Goal: Task Accomplishment & Management: Manage account settings

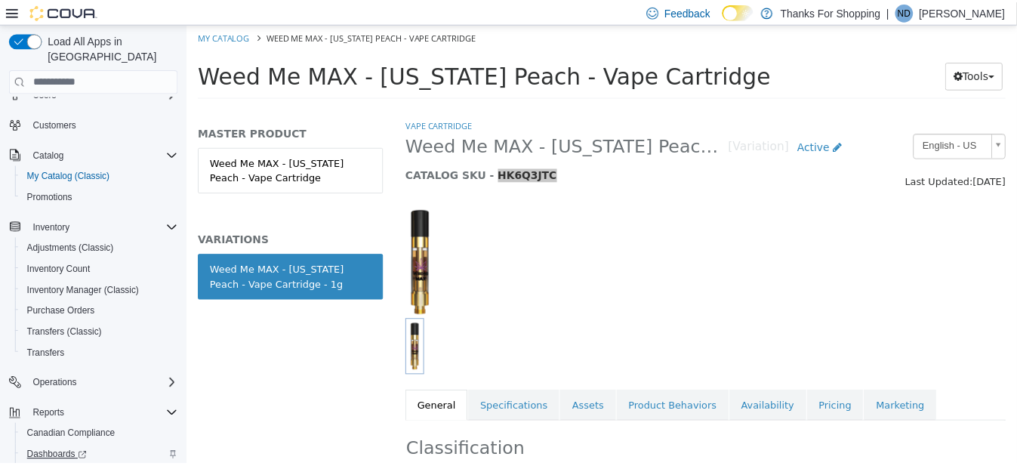
scroll to position [100, 0]
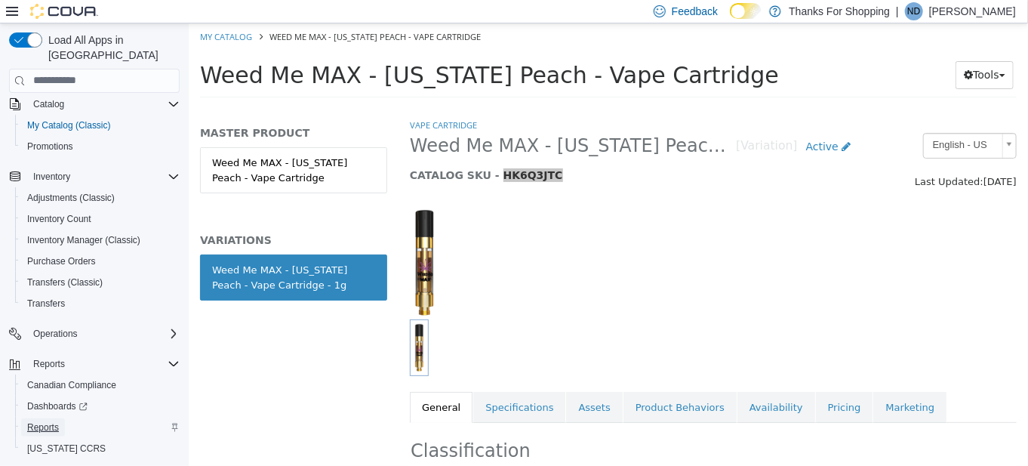
click at [59, 418] on link "Reports" at bounding box center [43, 427] width 44 height 18
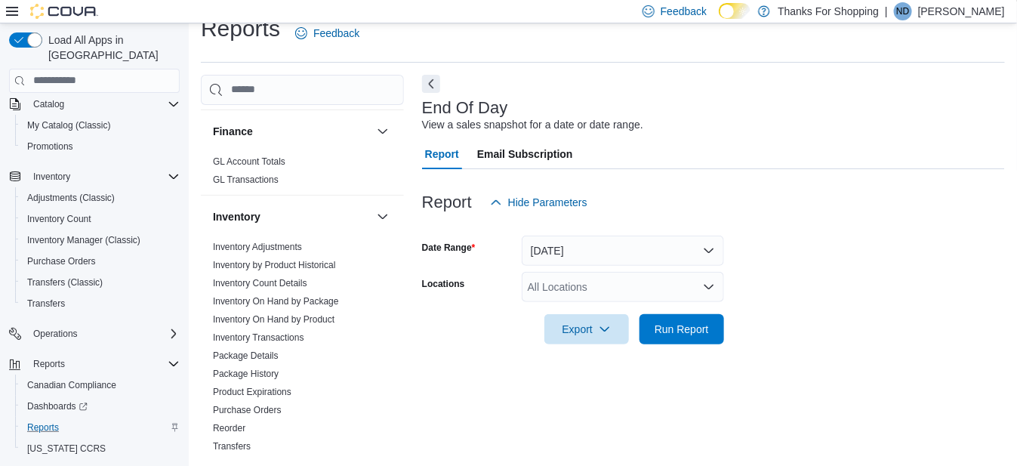
scroll to position [302, 0]
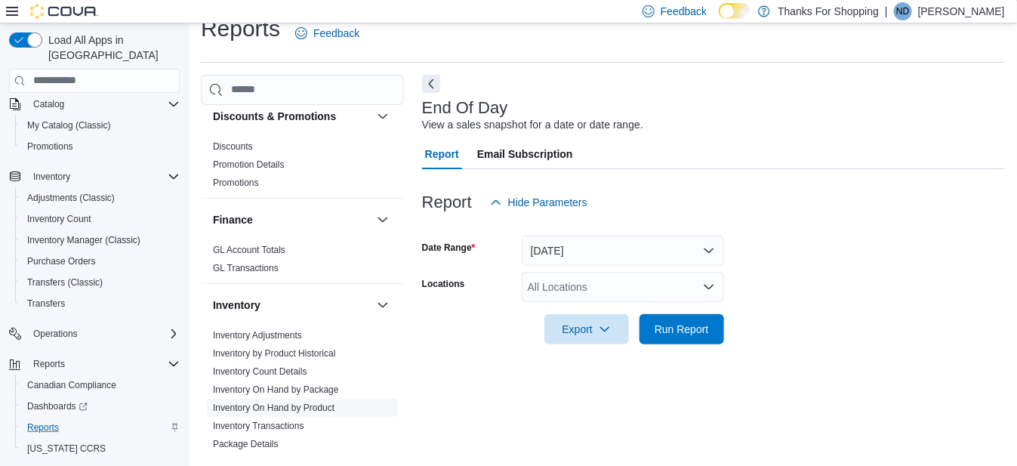
click at [307, 405] on link "Inventory On Hand by Product" at bounding box center [274, 407] width 122 height 11
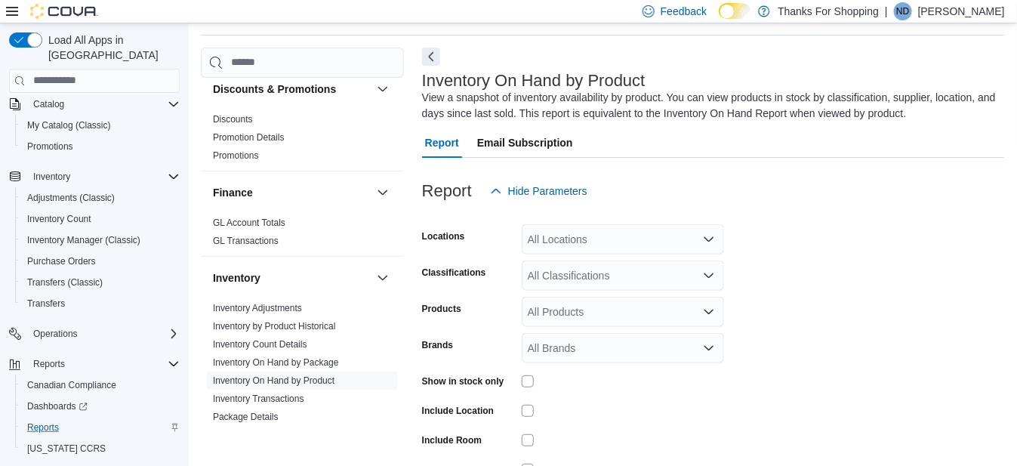
scroll to position [50, 0]
click at [568, 239] on div "All Locations" at bounding box center [623, 238] width 202 height 30
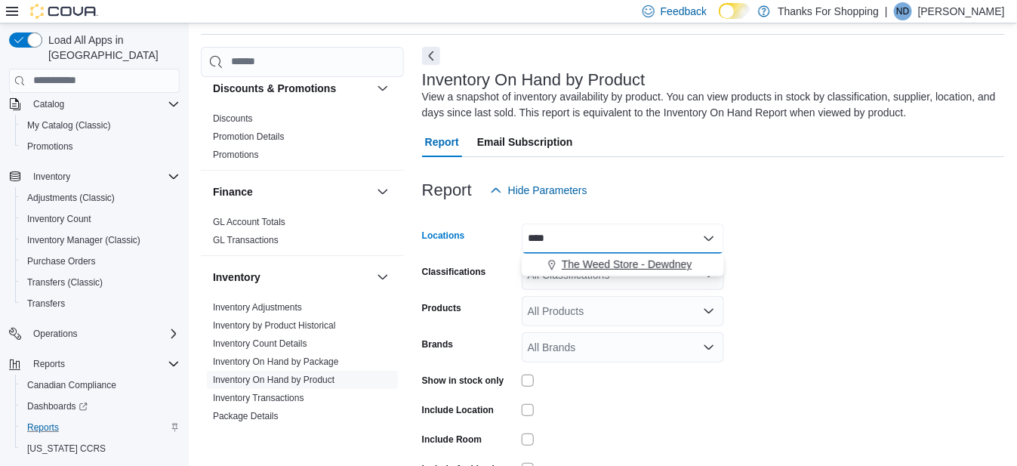
type input "****"
click at [602, 260] on span "The Weed Store - Dewdney" at bounding box center [627, 264] width 131 height 15
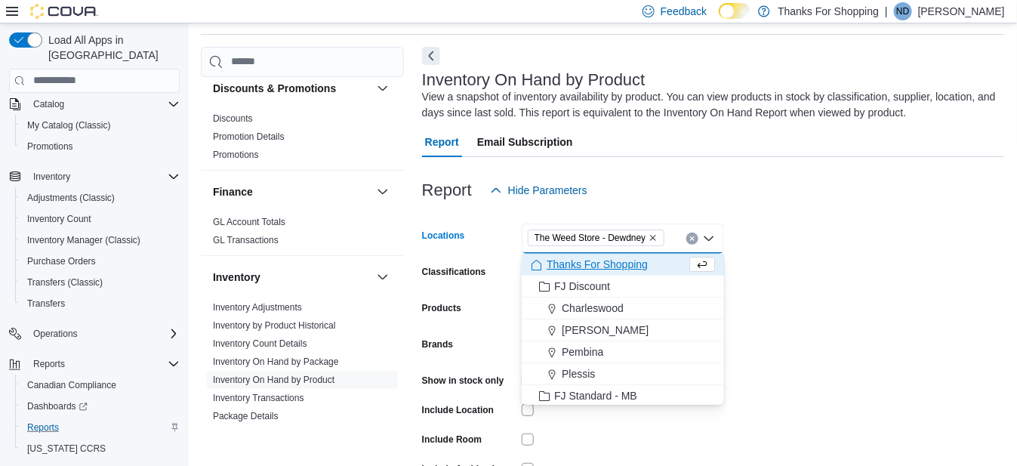
click at [904, 316] on form "Locations The Weed Store - [GEOGRAPHIC_DATA] Combo box. Selected. The Weed Stor…" at bounding box center [713, 363] width 583 height 317
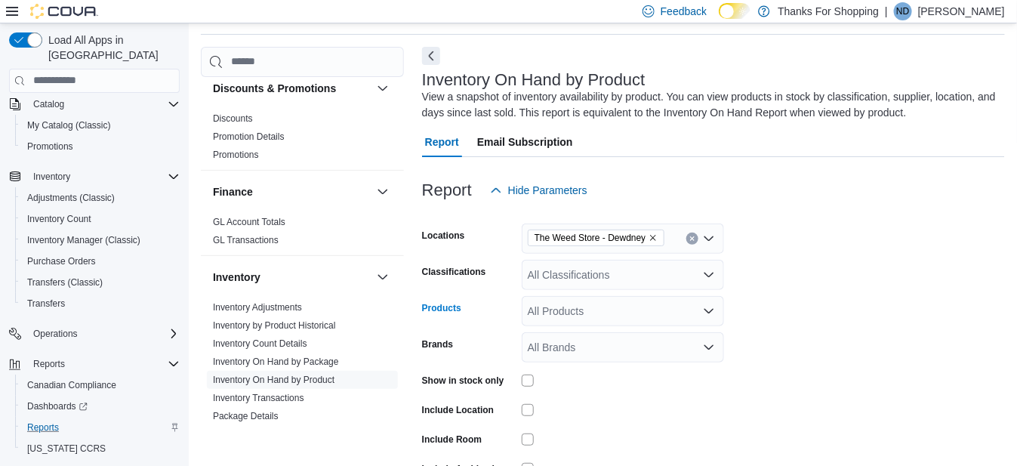
click at [604, 317] on div "All Products" at bounding box center [623, 311] width 202 height 30
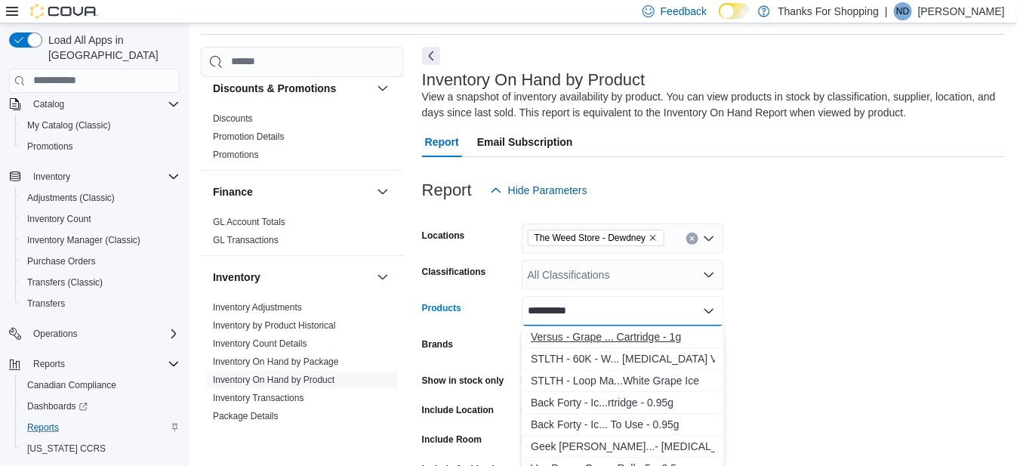
type input "*********"
click at [636, 338] on div "Versus - Grape ... Cartridge - 1g" at bounding box center [623, 336] width 184 height 15
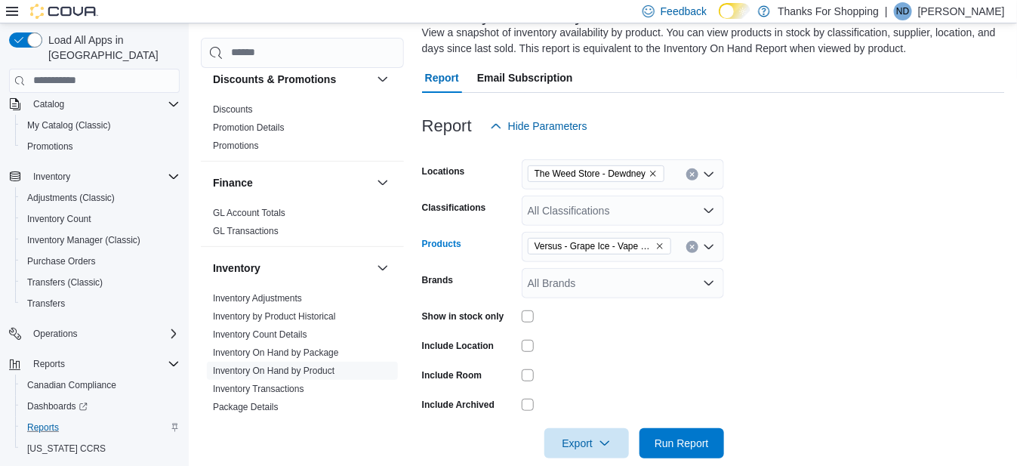
scroll to position [136, 0]
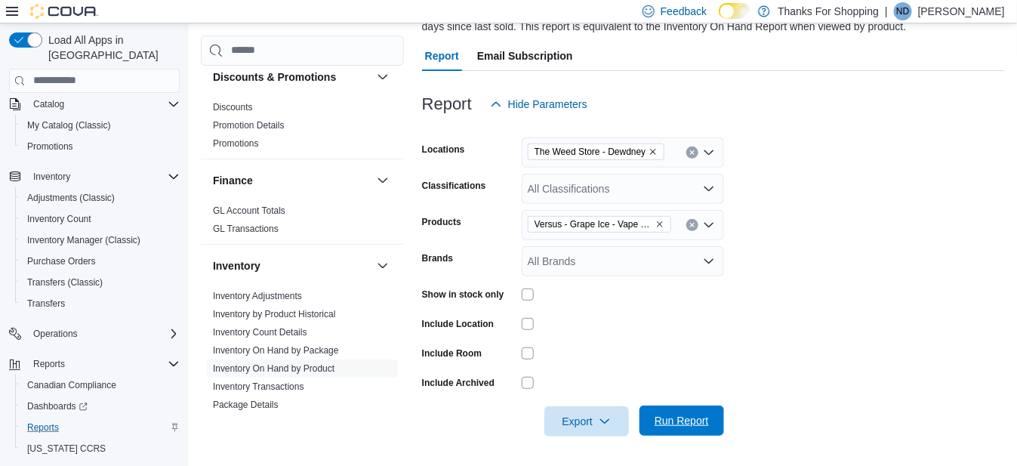
click at [679, 418] on span "Run Report" at bounding box center [681, 420] width 54 height 15
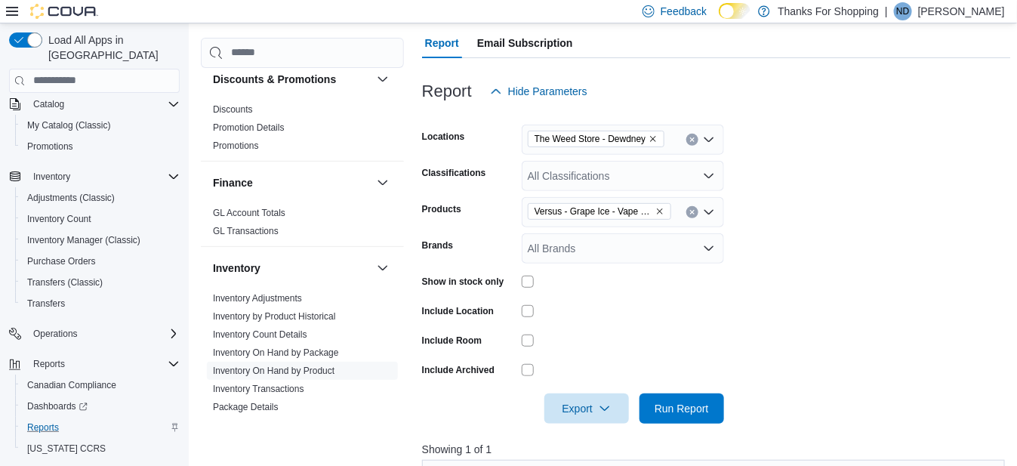
scroll to position [136, 0]
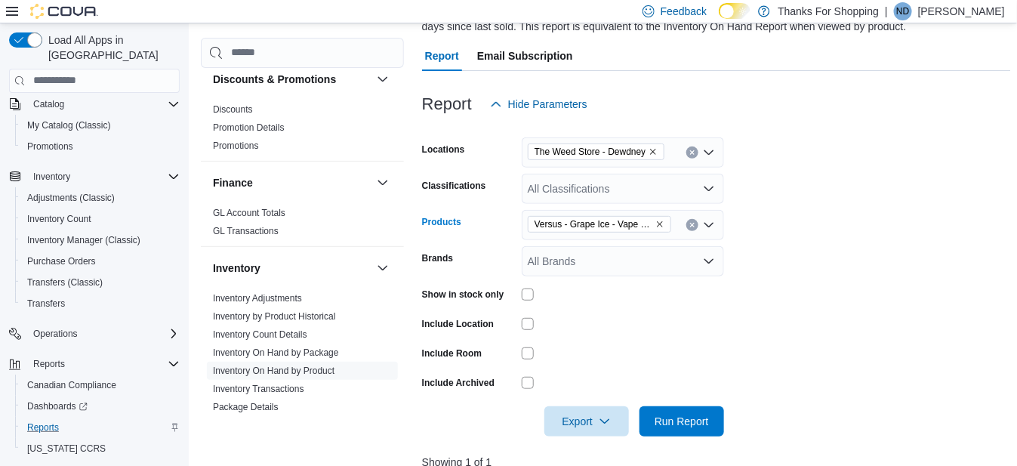
click at [663, 224] on icon "Remove Versus - Grape Ice - Vape Cartridge - 1g from selection in this group" at bounding box center [659, 224] width 9 height 9
click at [574, 223] on div "All Products" at bounding box center [623, 225] width 202 height 30
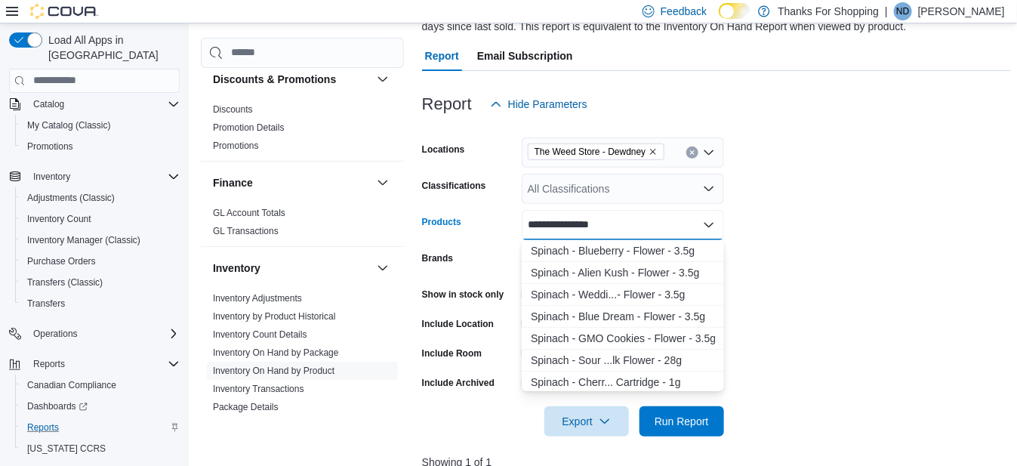
click at [574, 228] on input "**********" at bounding box center [567, 225] width 79 height 18
type input "**********"
click at [624, 272] on div "Spinach - Blueb... Cartridge - 1g" at bounding box center [623, 272] width 184 height 15
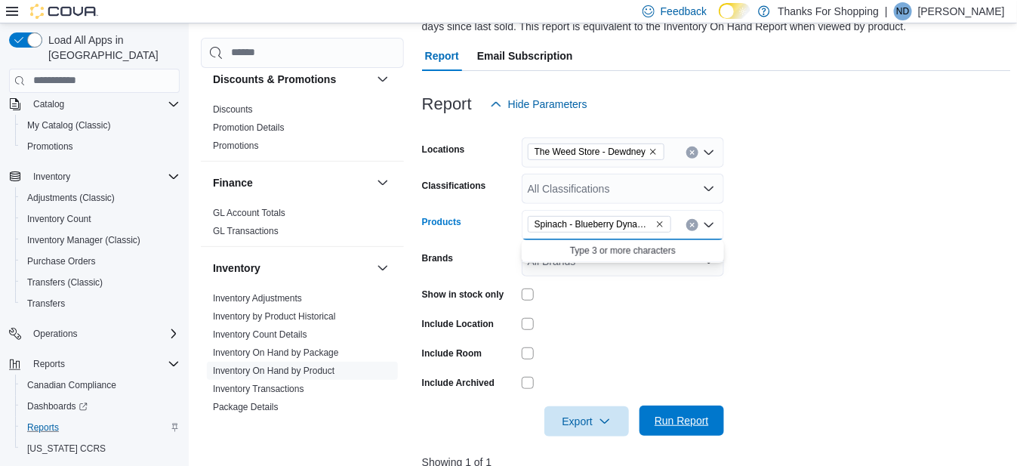
click at [689, 426] on span "Run Report" at bounding box center [681, 420] width 54 height 15
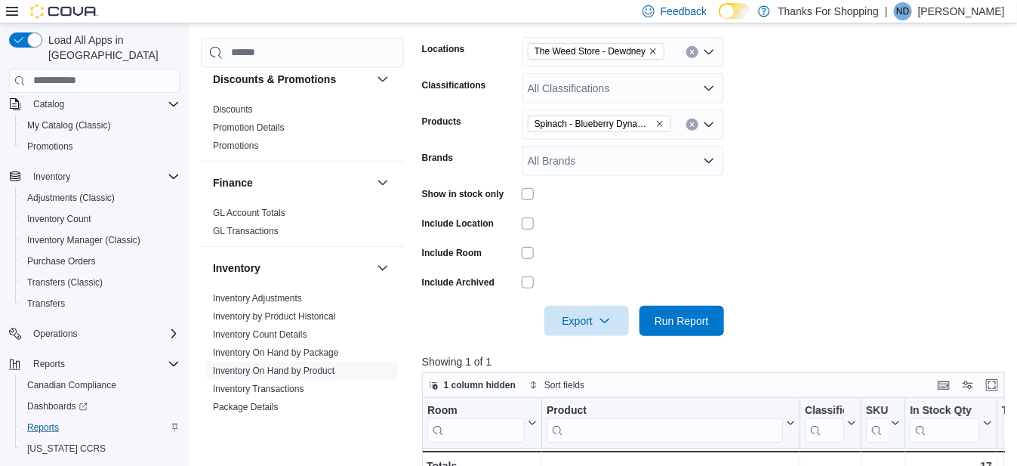
scroll to position [224, 0]
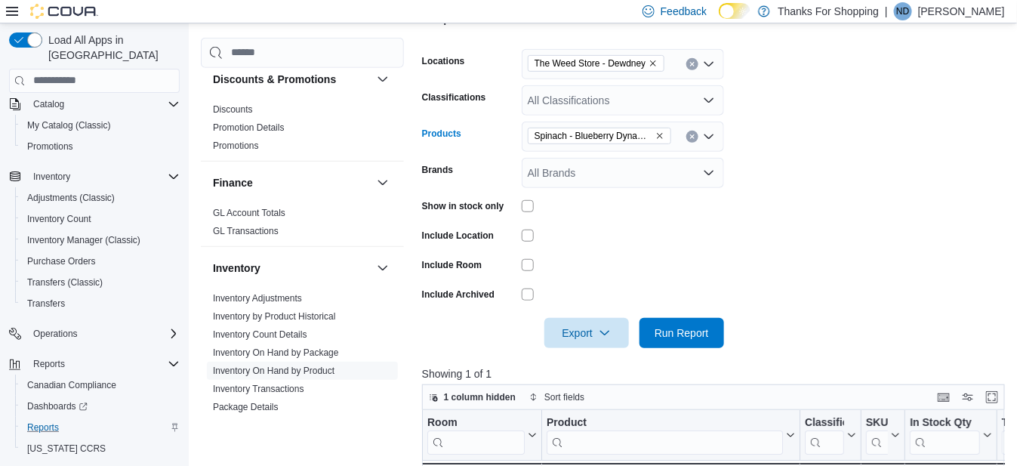
click at [660, 133] on icon "Remove Spinach - Blueberry Dynamite - Vape Cartridge - 1g from selection in thi…" at bounding box center [660, 136] width 6 height 6
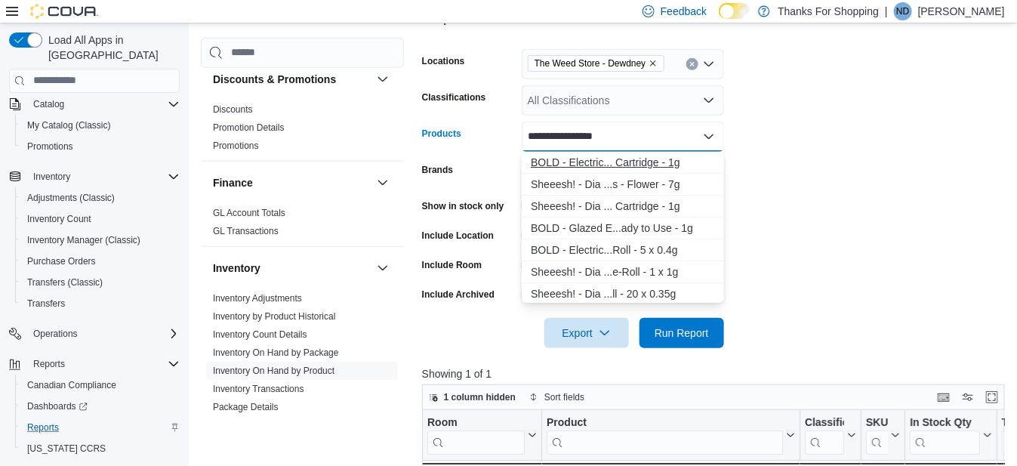
type input "**********"
click at [646, 157] on div "BOLD - Electric... Cartridge - 1g" at bounding box center [623, 162] width 184 height 15
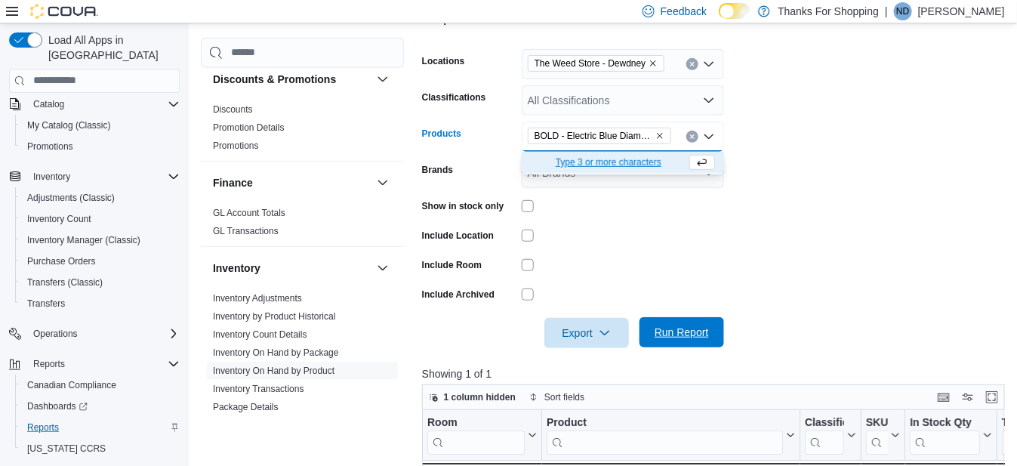
click at [685, 334] on span "Run Report" at bounding box center [681, 332] width 54 height 15
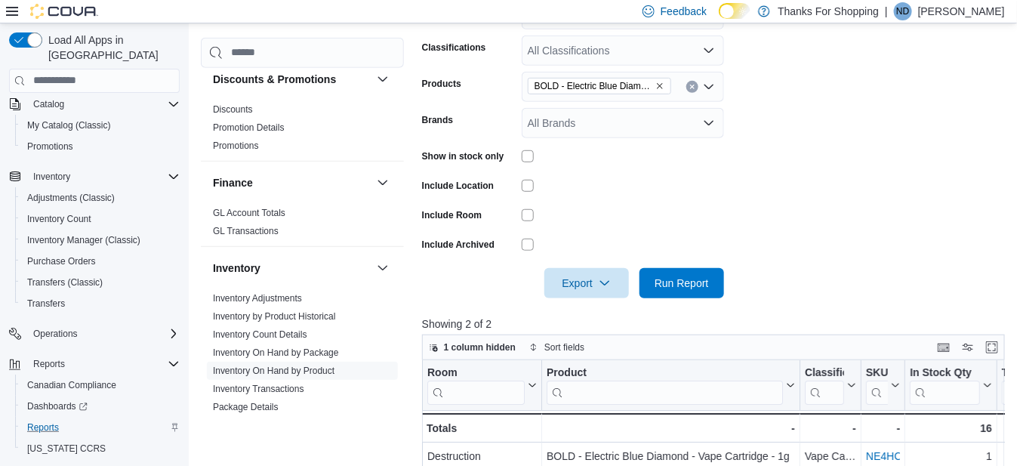
scroll to position [224, 0]
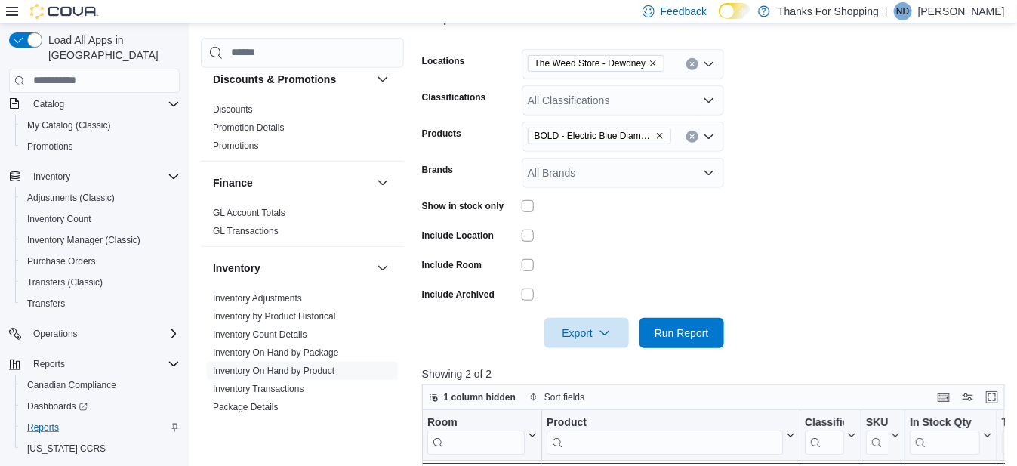
click at [660, 137] on icon "Remove BOLD - Electric Blue Diamond - Vape Cartridge - 1g from selection in thi…" at bounding box center [659, 135] width 9 height 9
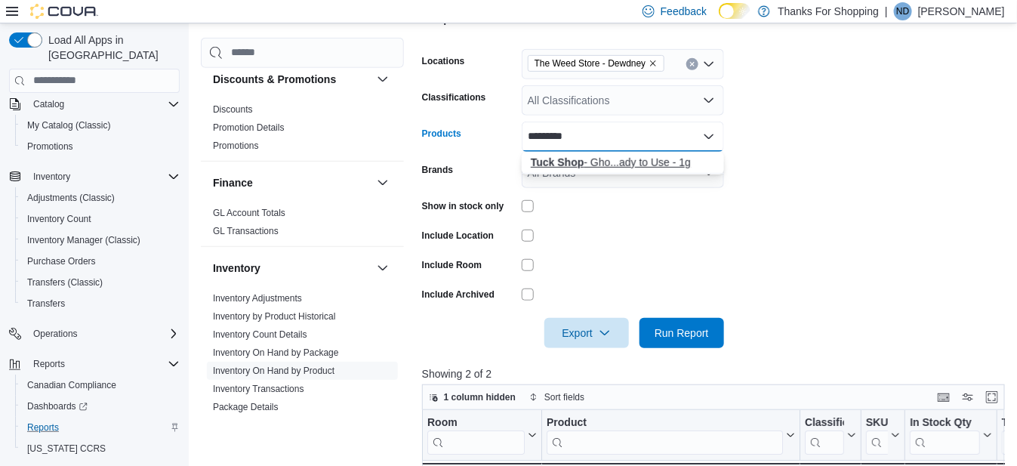
type input "*********"
click at [640, 162] on div "Tuck Shop - Gho...ady to Use - 1g" at bounding box center [623, 162] width 184 height 15
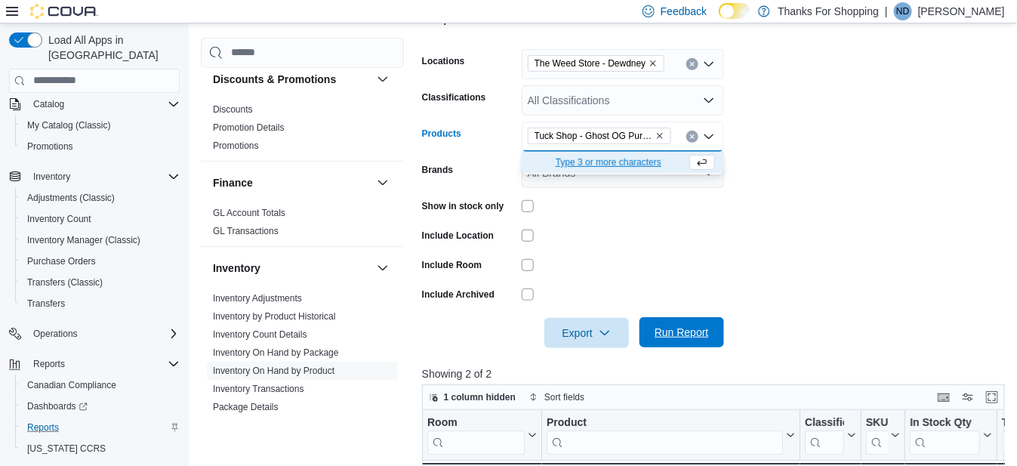
click at [698, 330] on span "Run Report" at bounding box center [681, 332] width 54 height 15
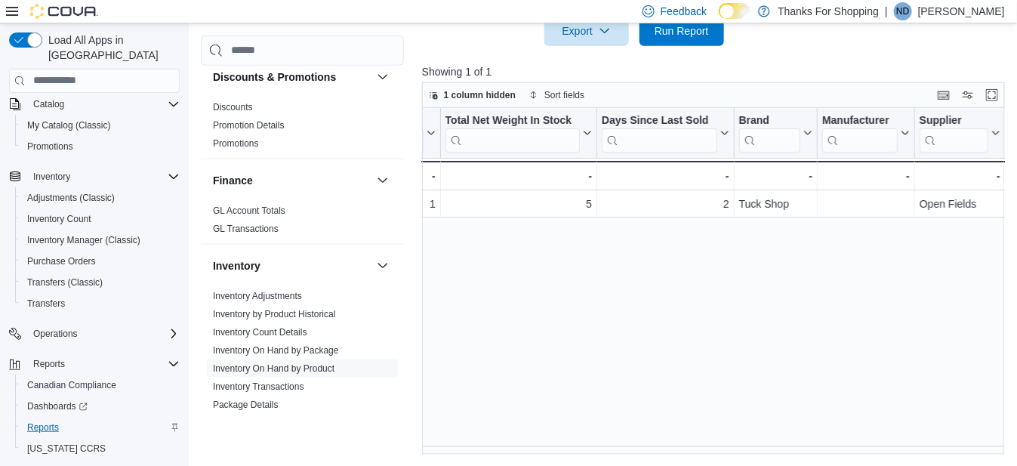
scroll to position [0, 2202]
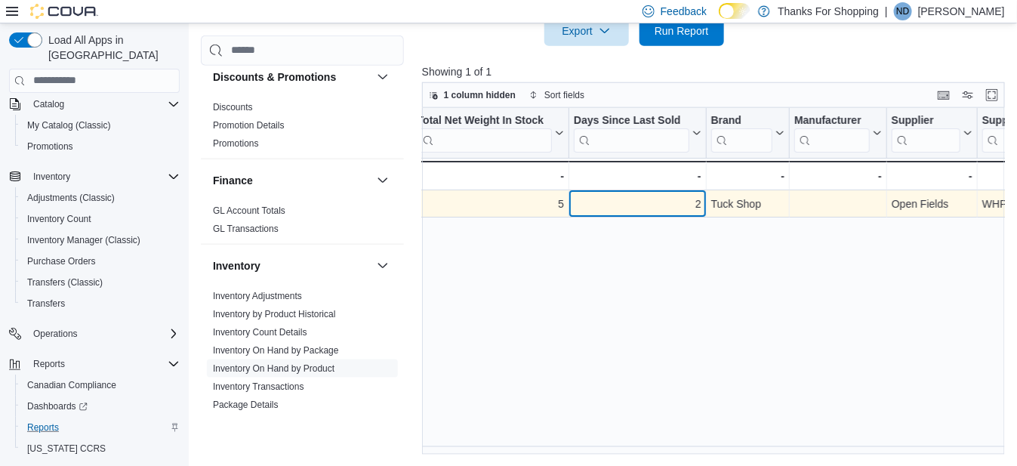
click at [677, 198] on div "2" at bounding box center [638, 204] width 128 height 18
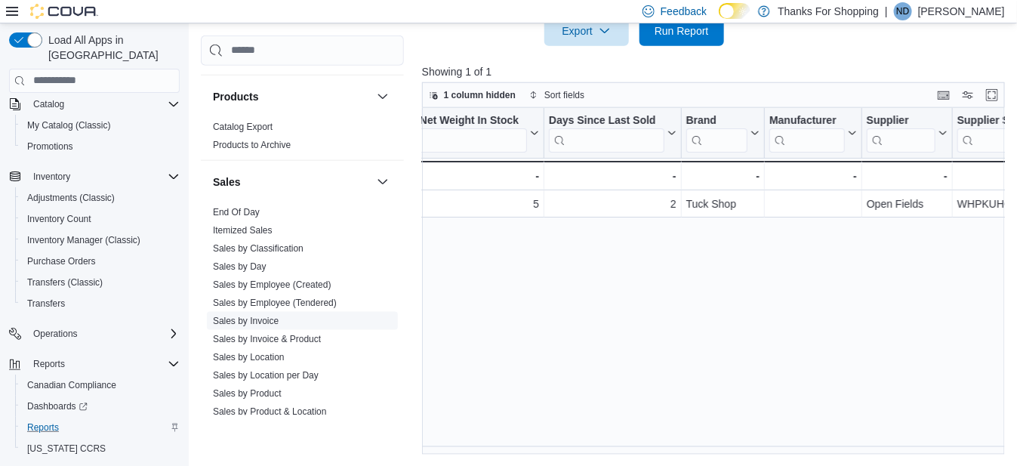
scroll to position [1006, 0]
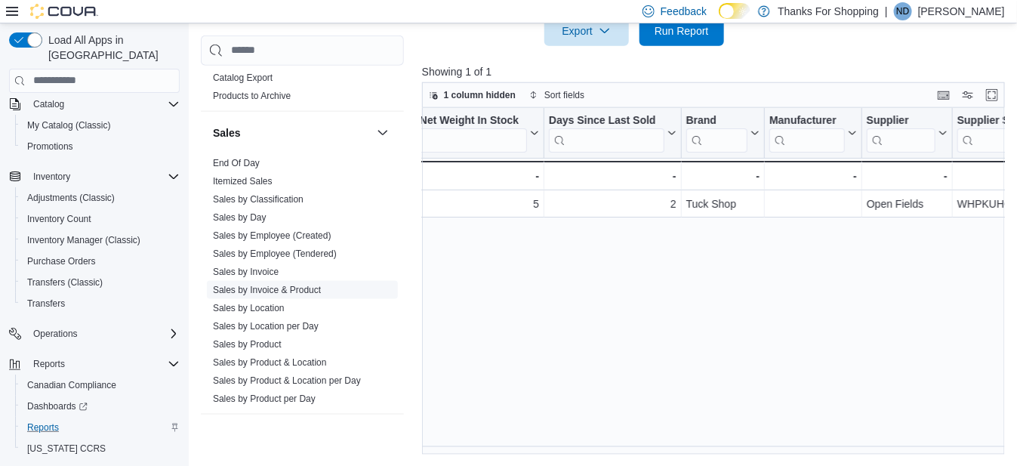
click at [306, 287] on link "Sales by Invoice & Product" at bounding box center [267, 290] width 108 height 11
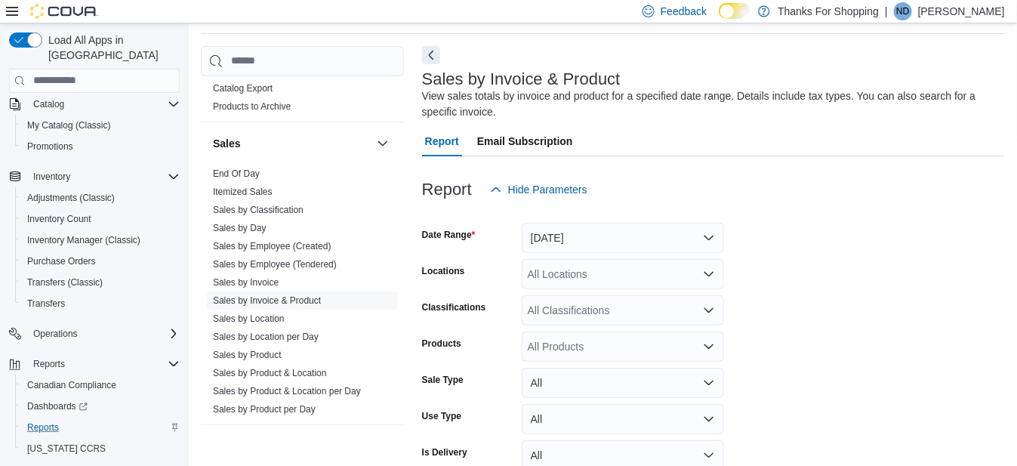
scroll to position [50, 0]
click at [594, 231] on button "[DATE]" at bounding box center [623, 238] width 202 height 30
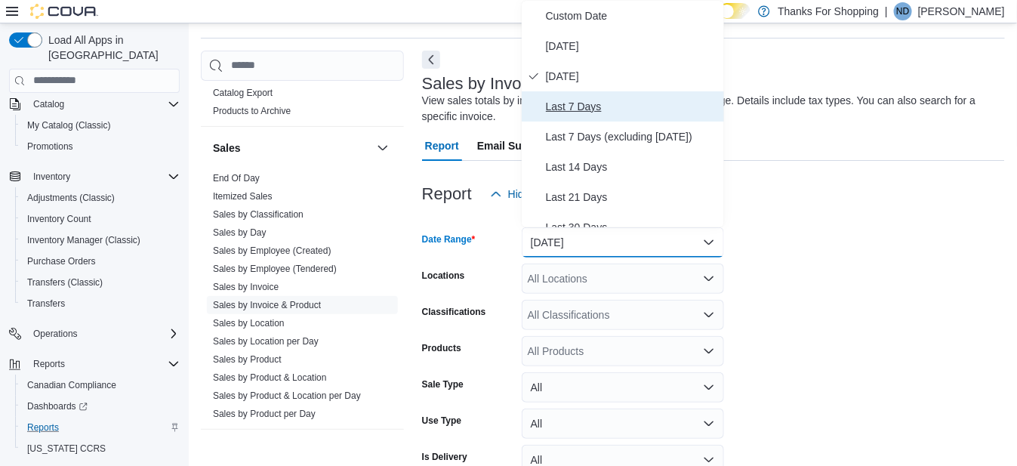
click at [602, 97] on span "Last 7 Days" at bounding box center [632, 106] width 172 height 18
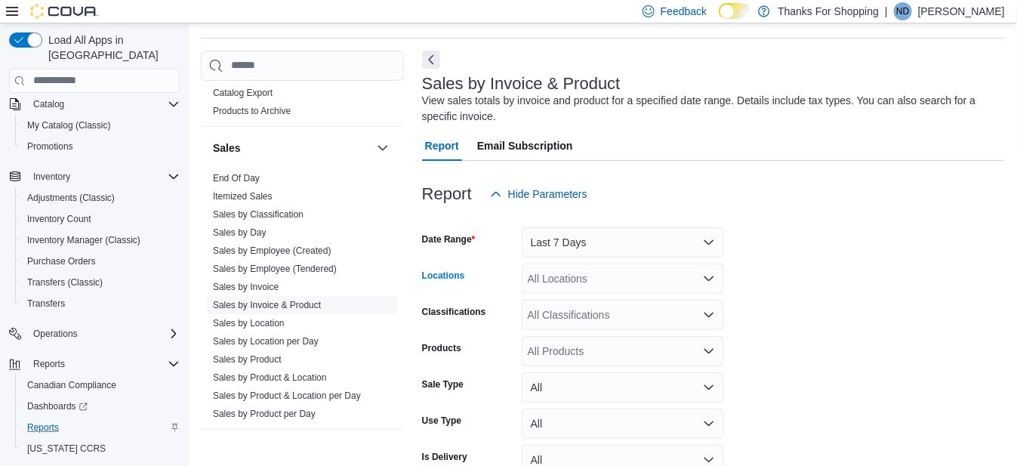
click at [583, 282] on div "All Locations" at bounding box center [623, 278] width 202 height 30
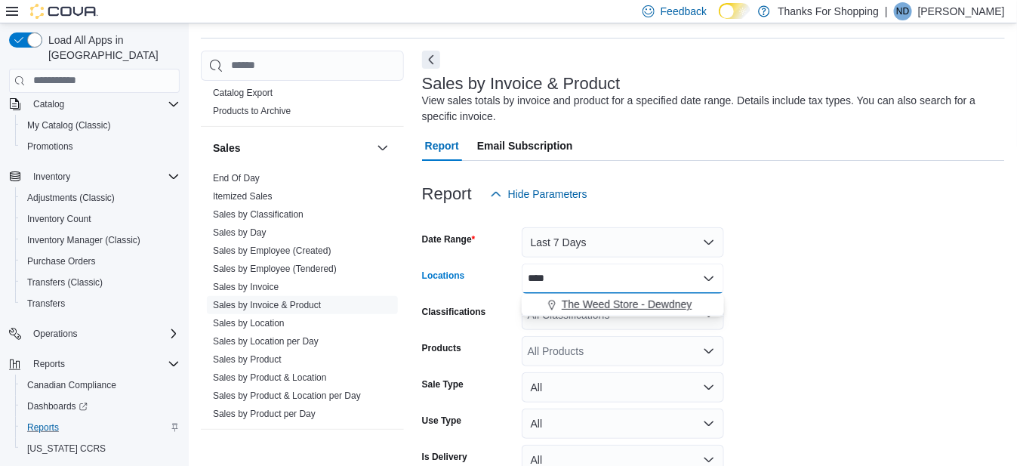
type input "****"
click at [643, 303] on span "The Weed Store - Dewdney" at bounding box center [627, 304] width 131 height 15
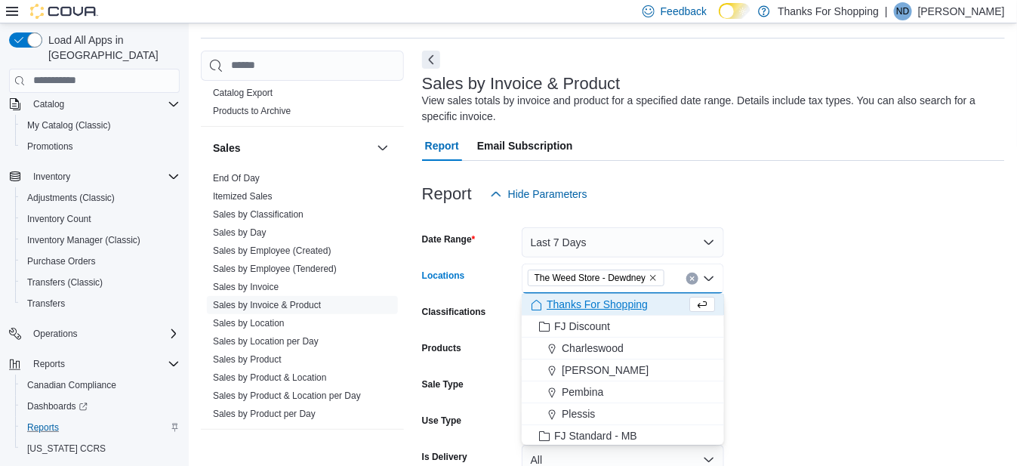
click at [790, 309] on form "Date Range Last 7 Days Locations The Weed Store - [GEOGRAPHIC_DATA] Combo box. …" at bounding box center [713, 399] width 583 height 380
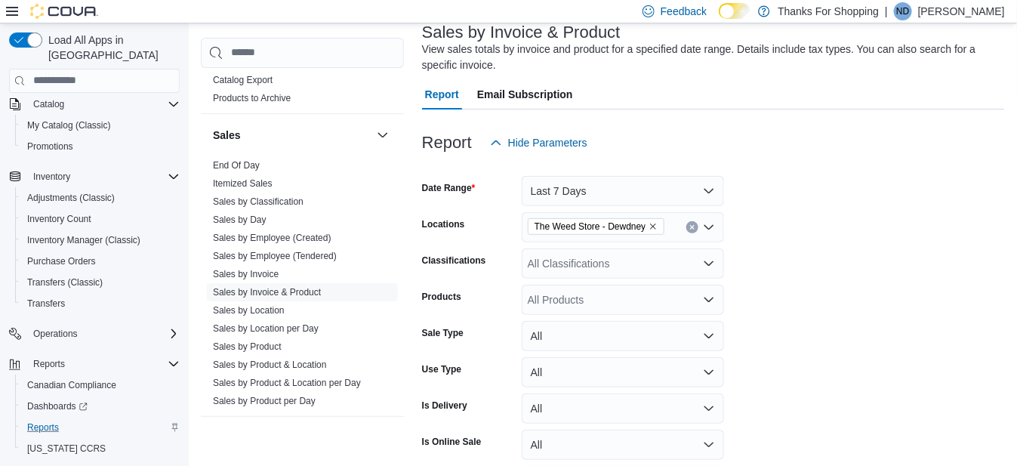
scroll to position [147, 0]
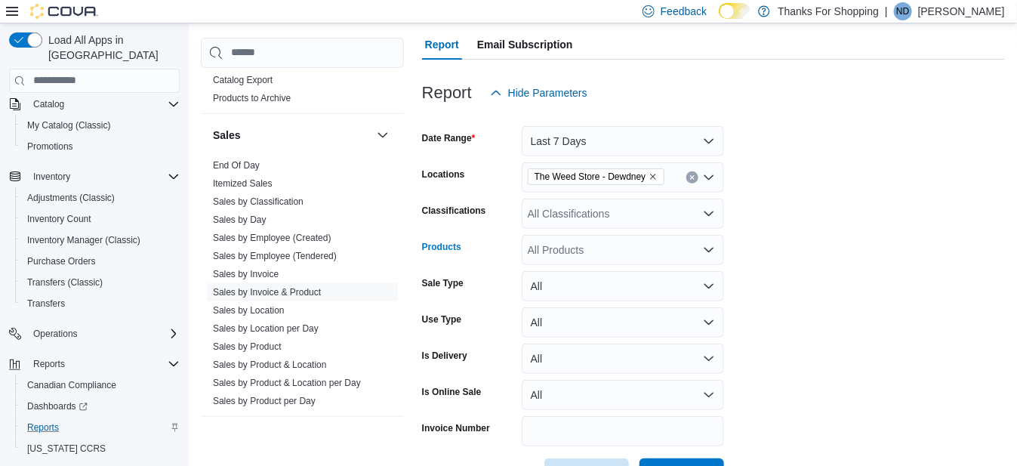
click at [576, 251] on div "All Products" at bounding box center [623, 250] width 202 height 30
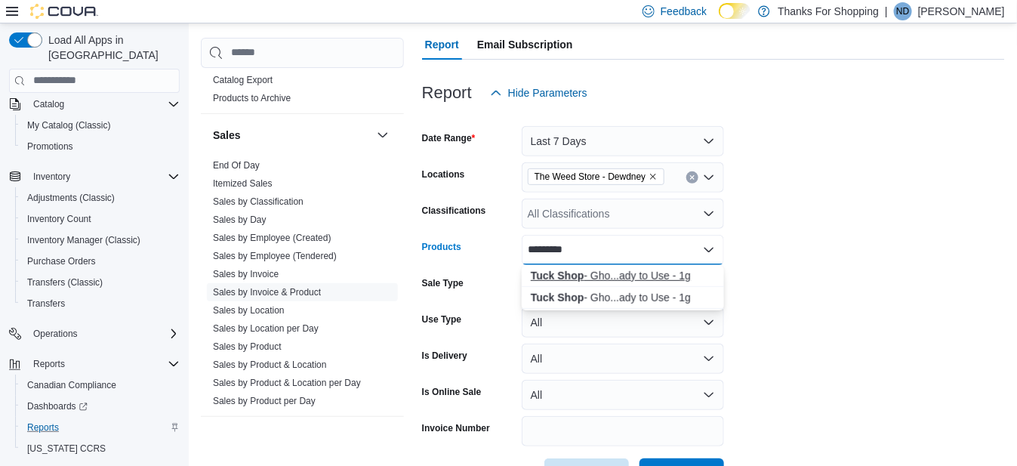
type input "*********"
click at [620, 275] on div "Tuck Shop - Gho...ady to Use - 1g" at bounding box center [623, 275] width 184 height 15
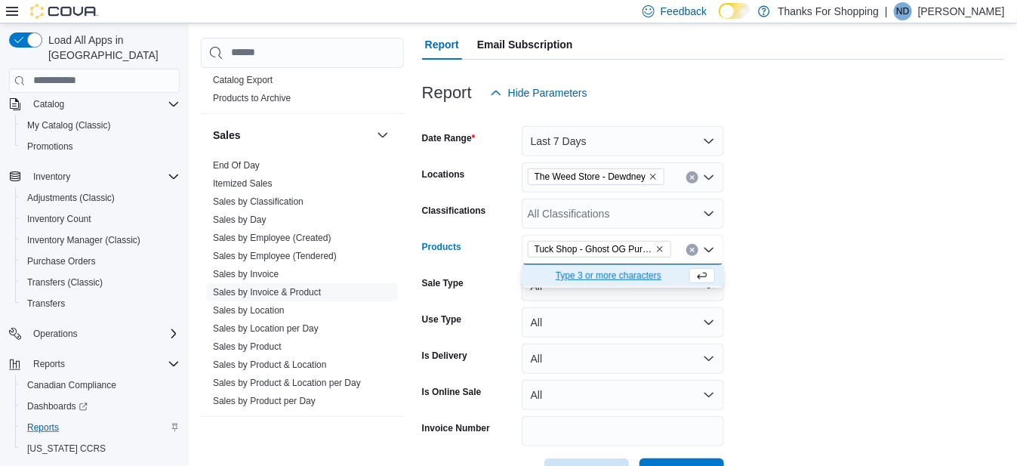
click at [760, 295] on form "Date Range Last 7 Days Locations The Weed Store - Dewdney Classifications All C…" at bounding box center [713, 298] width 583 height 380
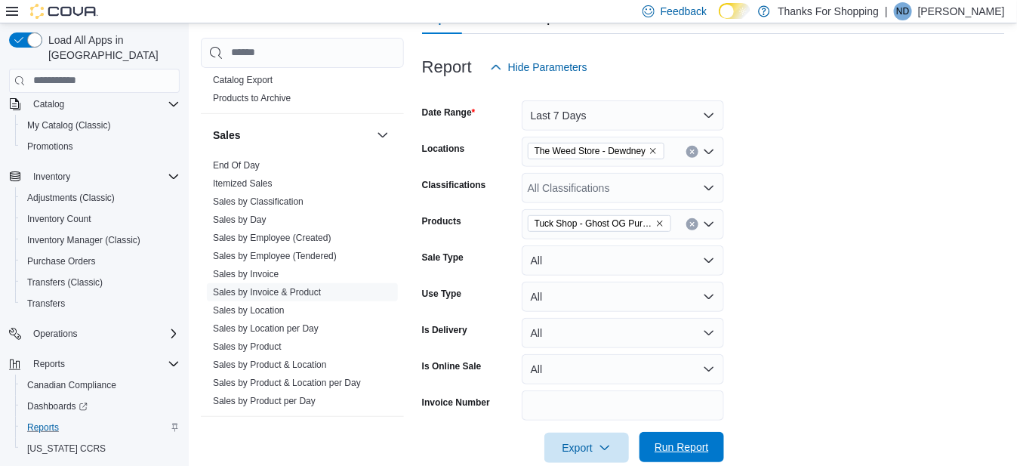
scroll to position [199, 0]
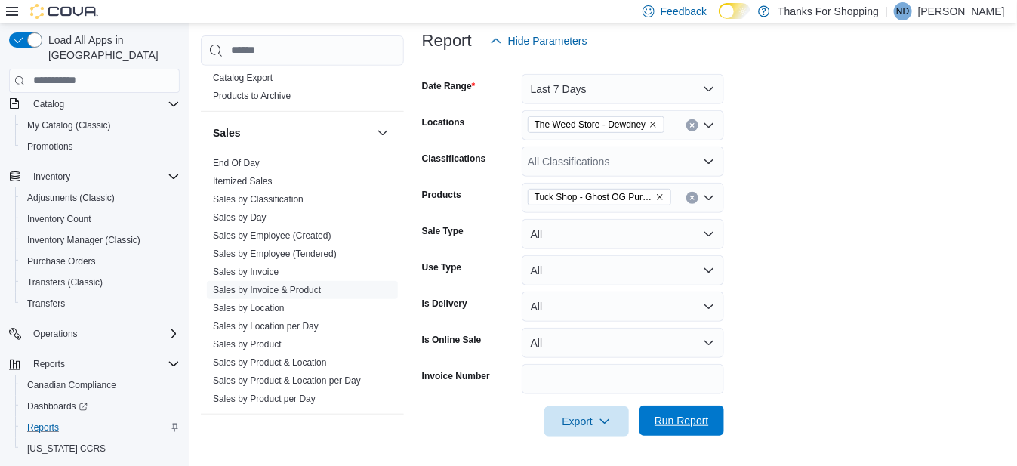
click at [688, 424] on span "Run Report" at bounding box center [681, 420] width 54 height 15
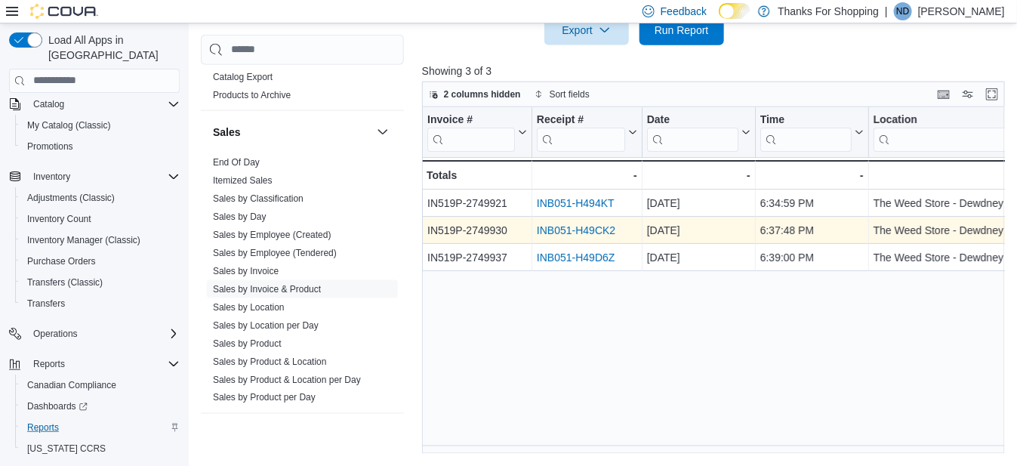
click at [584, 224] on link "INB051-H49CK2" at bounding box center [576, 230] width 78 height 12
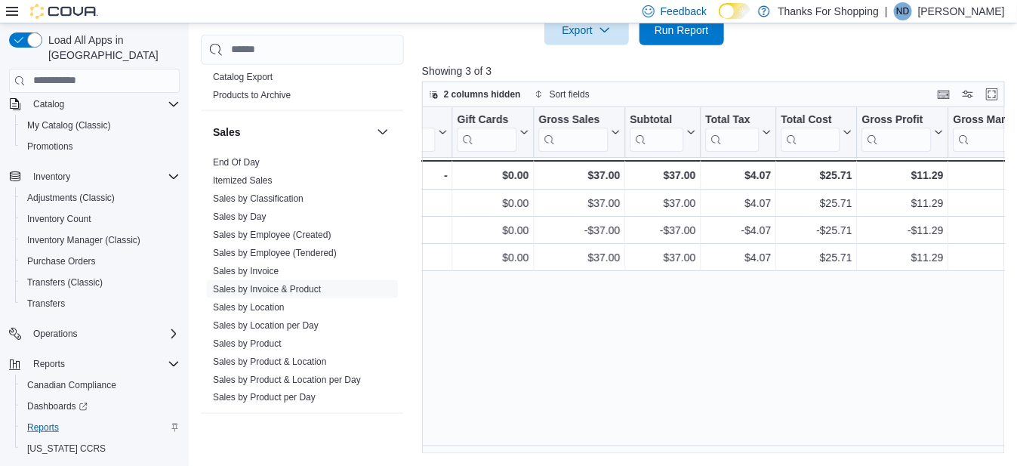
scroll to position [0, 1337]
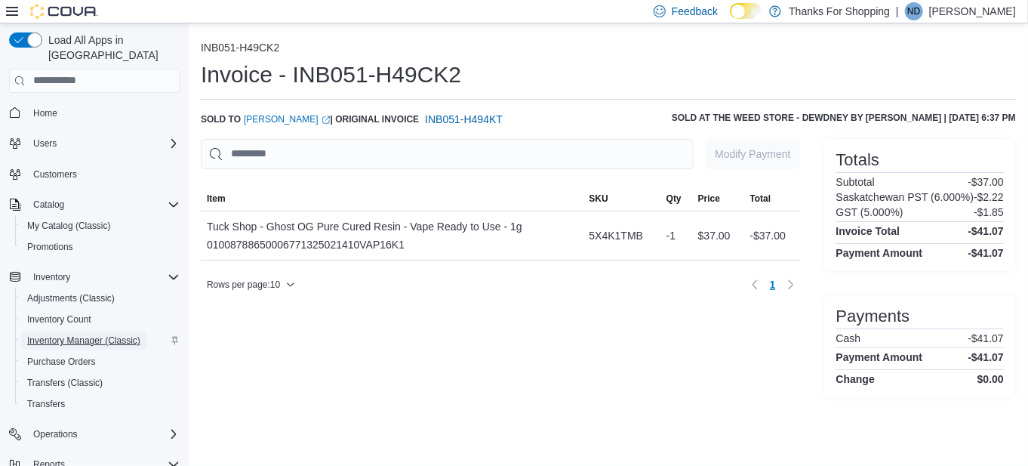
click at [77, 334] on span "Inventory Manager (Classic)" at bounding box center [83, 340] width 113 height 12
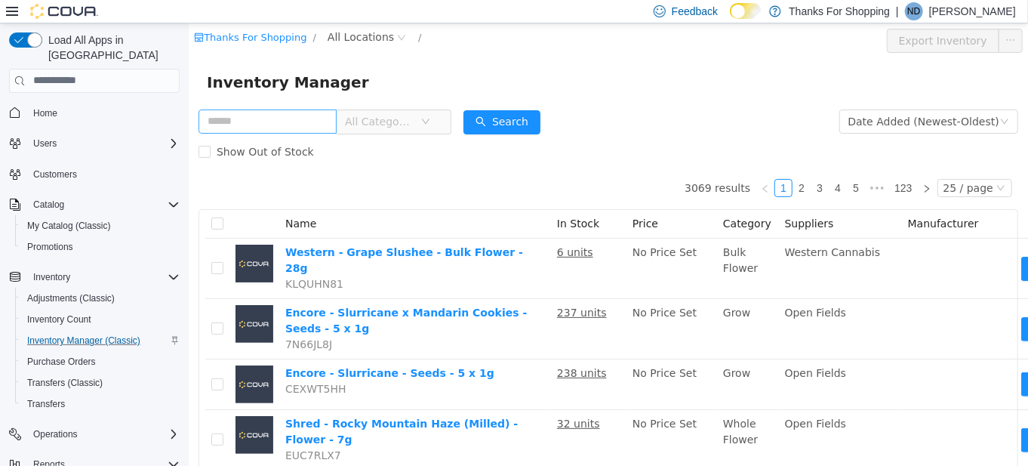
click at [276, 121] on input "text" at bounding box center [267, 121] width 138 height 24
type input "*********"
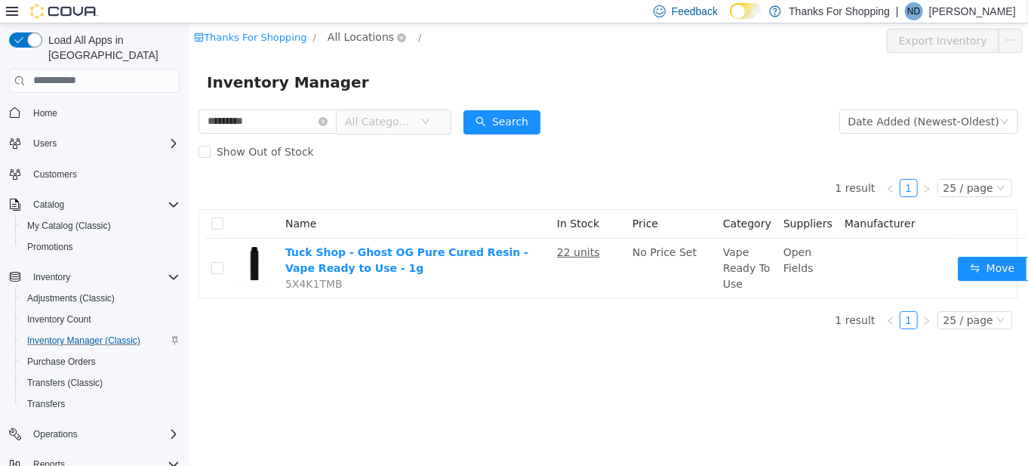
click at [339, 29] on span "All Locations" at bounding box center [360, 36] width 66 height 17
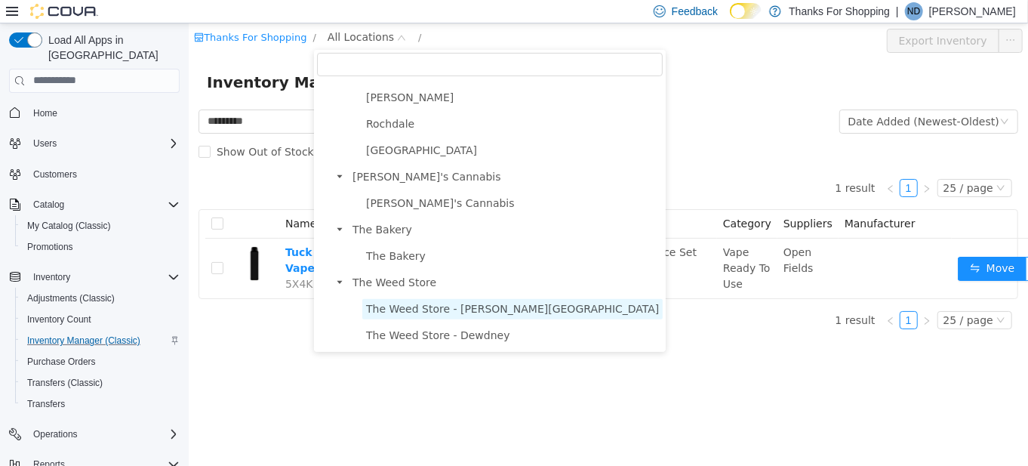
scroll to position [11, 0]
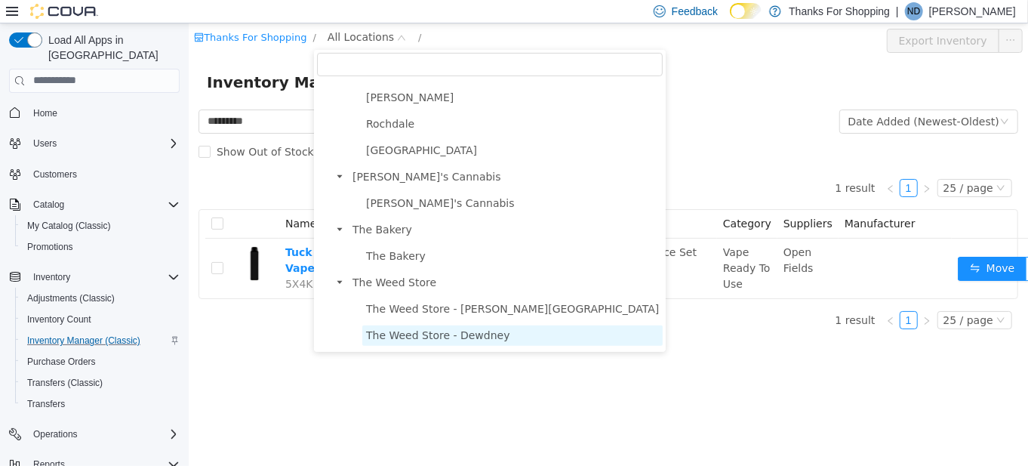
click at [422, 328] on span "The Weed Store - Dewdney" at bounding box center [437, 334] width 144 height 12
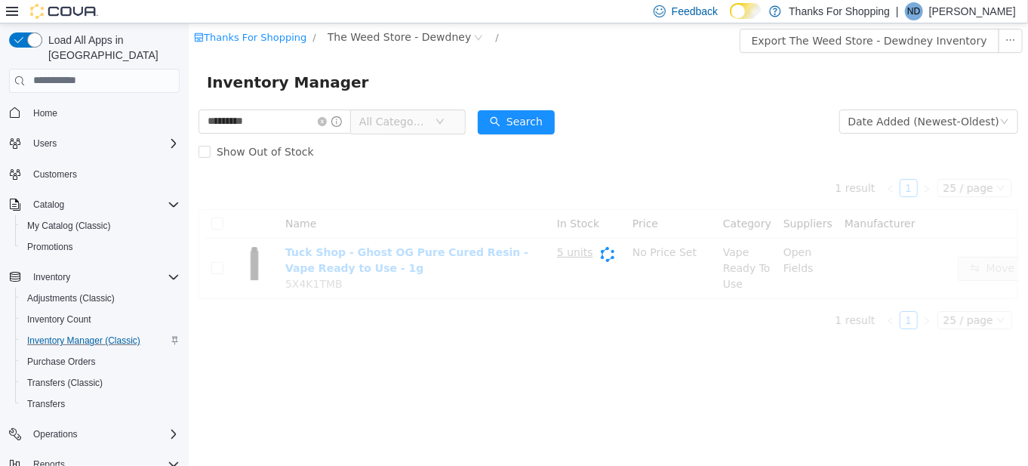
scroll to position [0, 0]
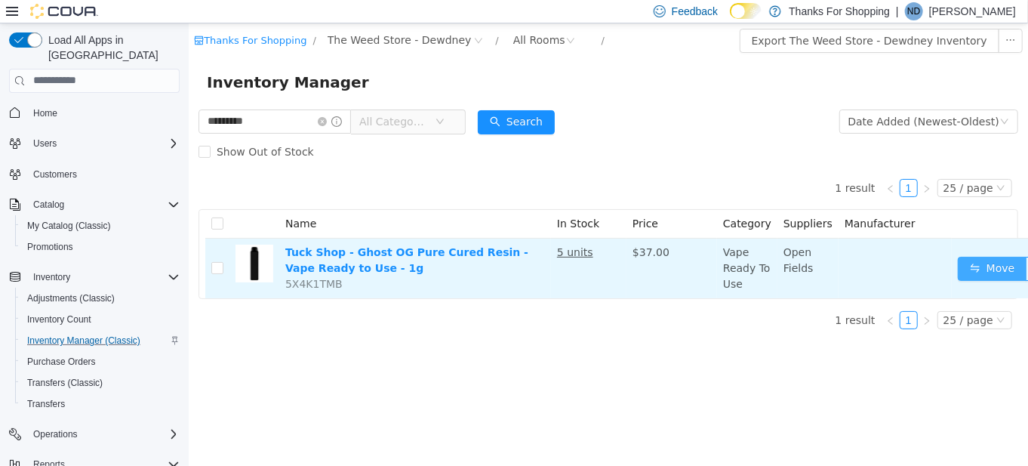
click at [987, 269] on button "Move" at bounding box center [991, 268] width 69 height 24
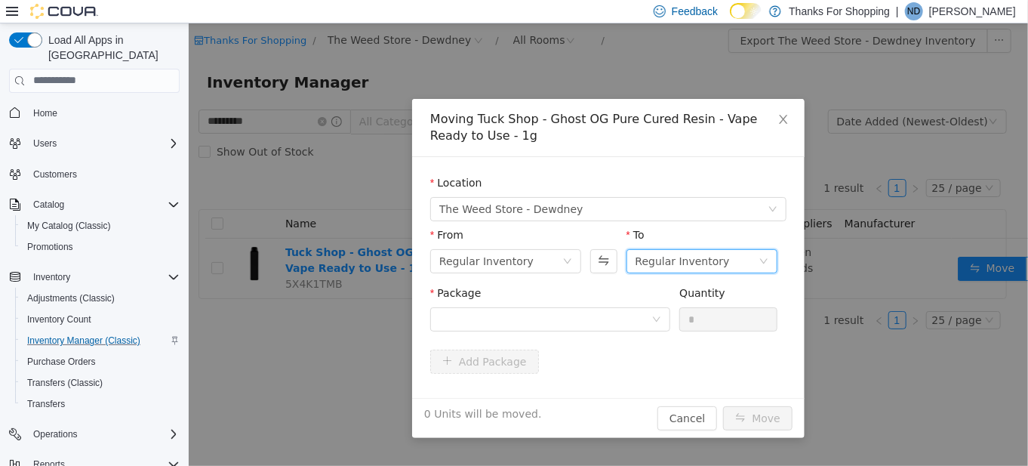
click at [710, 260] on div "Regular Inventory" at bounding box center [682, 260] width 94 height 23
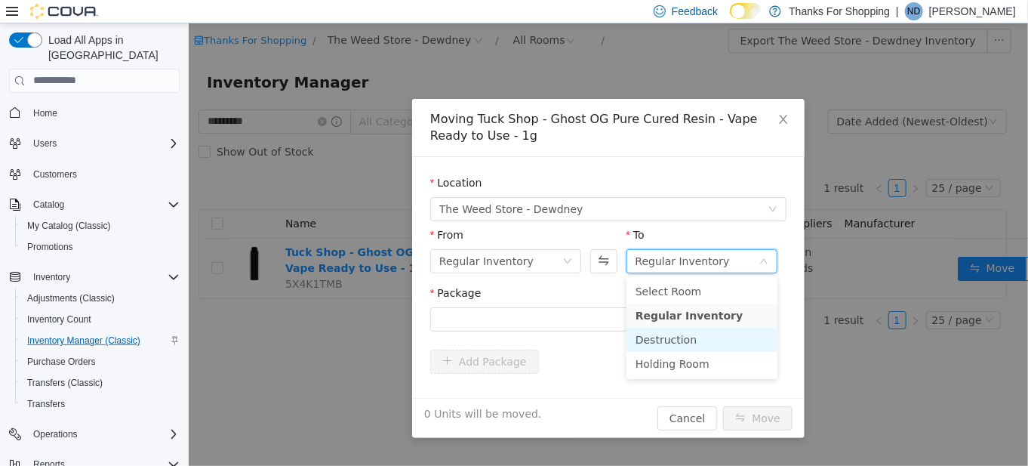
click at [696, 345] on li "Destruction" at bounding box center [701, 339] width 151 height 24
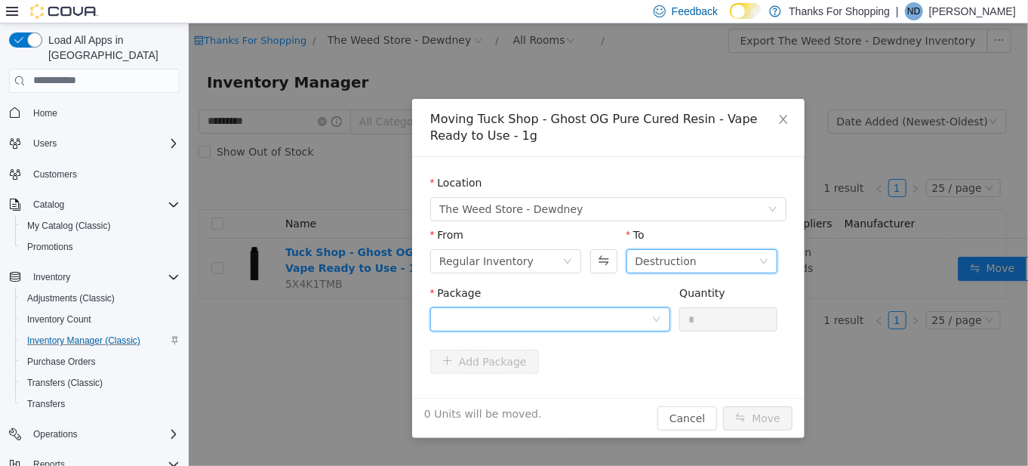
click at [550, 312] on div at bounding box center [545, 318] width 212 height 23
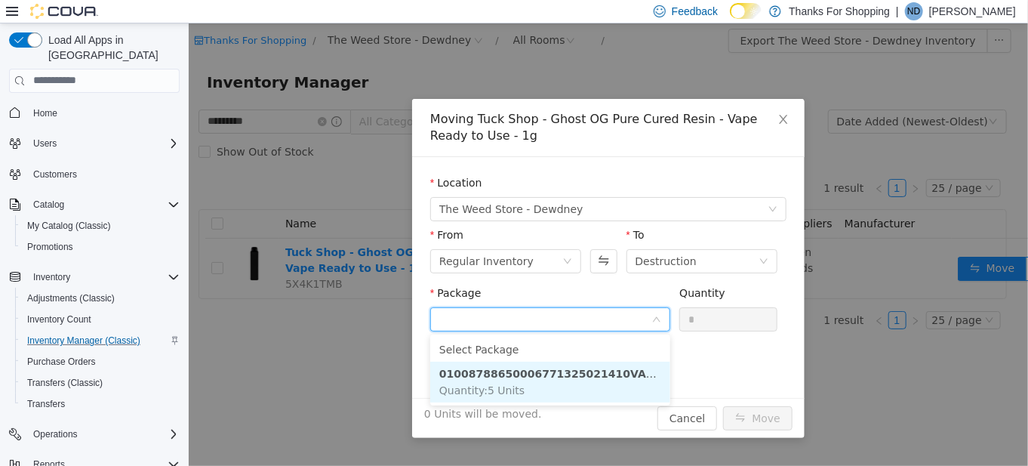
click at [566, 374] on strong "01008788650006771325021410VAP16K1" at bounding box center [561, 373] width 245 height 12
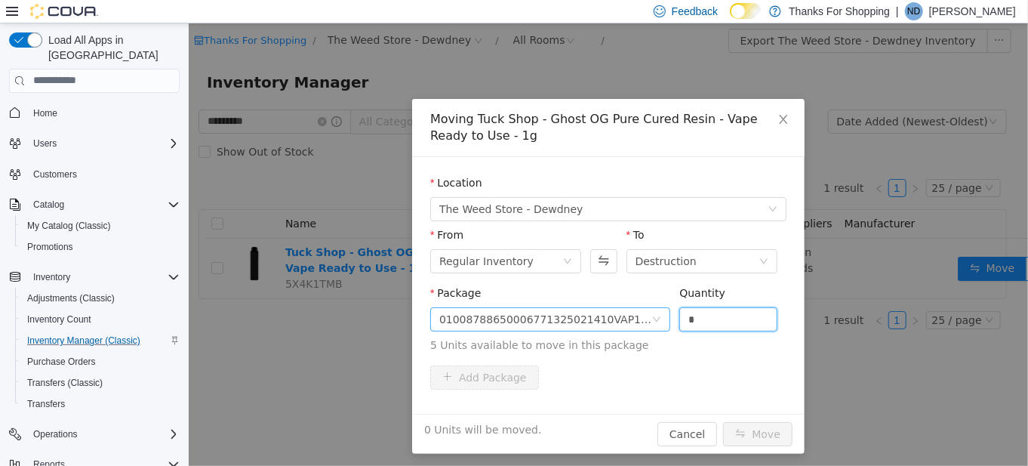
drag, startPoint x: 711, startPoint y: 322, endPoint x: 639, endPoint y: 311, distance: 72.6
click at [639, 311] on span "Package 01008788650006771325021410VAP16K1 Quantity * 5 Units available to move …" at bounding box center [607, 319] width 356 height 66
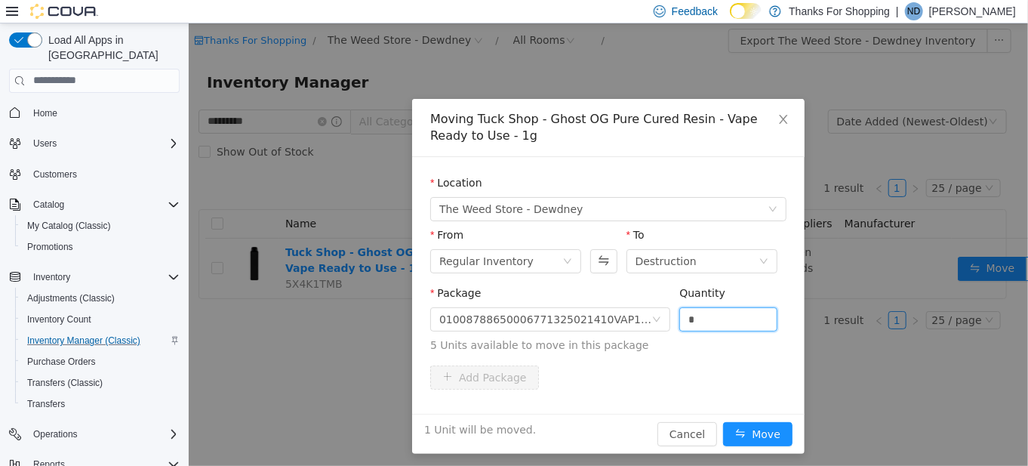
type input "*"
click at [679, 358] on div "Package 01008788650006771325021410VAP16K1 Quantity * 5 Units available to move …" at bounding box center [607, 325] width 356 height 80
click at [746, 435] on button "Move" at bounding box center [756, 433] width 69 height 24
